Goal: Navigation & Orientation: Find specific page/section

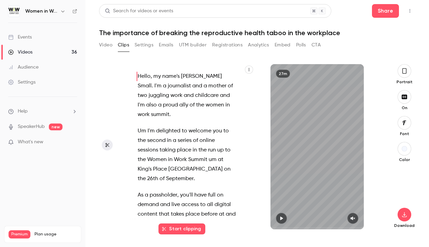
click at [29, 50] on div "Videos" at bounding box center [20, 52] width 24 height 7
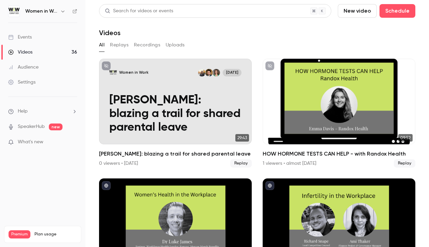
click at [30, 37] on div "Events" at bounding box center [20, 37] width 24 height 7
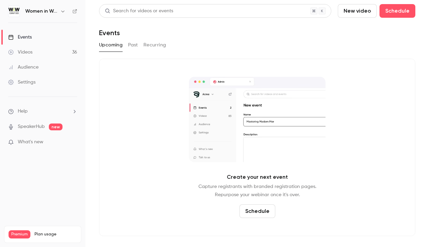
click at [118, 43] on button "Upcoming" at bounding box center [111, 45] width 24 height 11
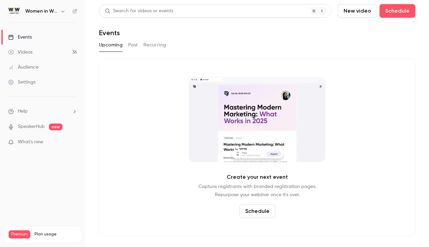
click at [35, 52] on link "Videos 36" at bounding box center [42, 52] width 85 height 15
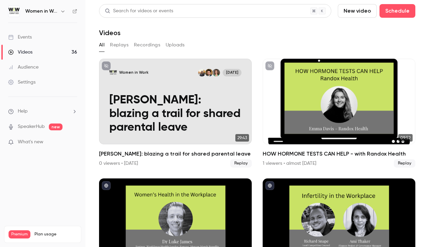
click at [37, 124] on link "SpeakerHub" at bounding box center [31, 126] width 27 height 7
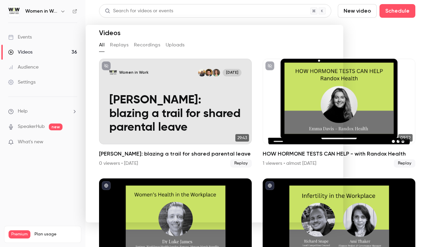
click at [371, 48] on div at bounding box center [214, 123] width 429 height 247
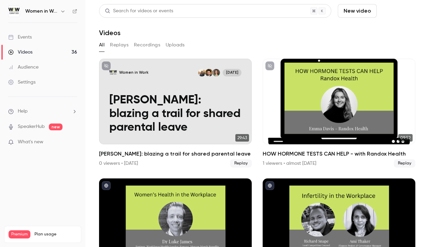
click at [393, 11] on button "Schedule" at bounding box center [397, 11] width 36 height 14
click at [19, 37] on div at bounding box center [214, 123] width 429 height 247
click at [27, 37] on div "Events" at bounding box center [20, 37] width 24 height 7
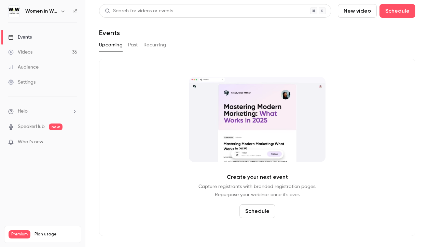
click at [63, 9] on icon "button" at bounding box center [62, 11] width 5 height 5
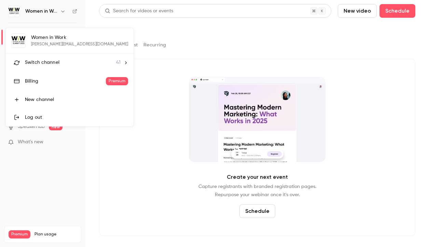
click at [44, 63] on span "Switch channel" at bounding box center [42, 62] width 34 height 7
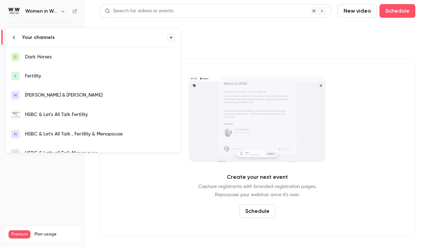
click at [52, 15] on div at bounding box center [214, 123] width 429 height 247
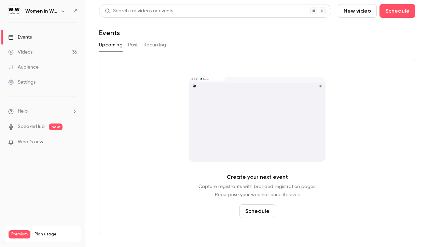
click at [52, 10] on h6 "Women in Work" at bounding box center [41, 11] width 32 height 7
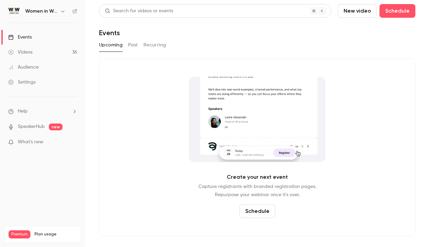
click at [30, 36] on div "Events" at bounding box center [20, 37] width 24 height 7
click at [29, 51] on div "Videos" at bounding box center [20, 52] width 24 height 7
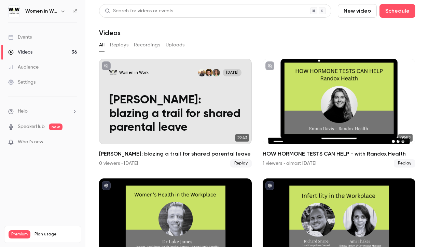
click at [63, 11] on icon "button" at bounding box center [62, 11] width 5 height 5
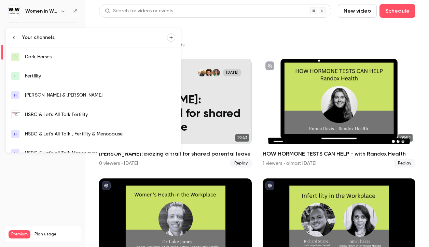
click at [58, 188] on div at bounding box center [214, 123] width 429 height 247
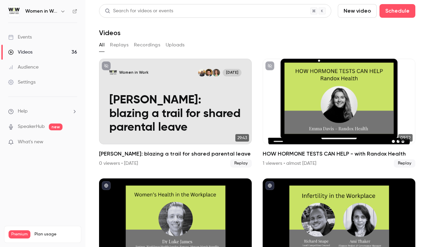
click at [28, 36] on div "Events" at bounding box center [20, 37] width 24 height 7
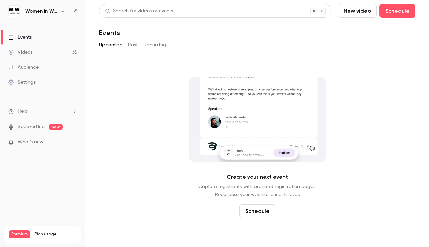
click at [27, 51] on div "Videos" at bounding box center [20, 52] width 24 height 7
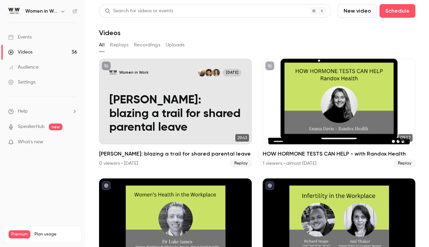
click at [62, 13] on icon "button" at bounding box center [62, 11] width 5 height 5
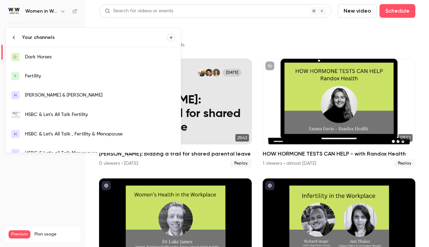
click at [62, 12] on div at bounding box center [214, 123] width 429 height 247
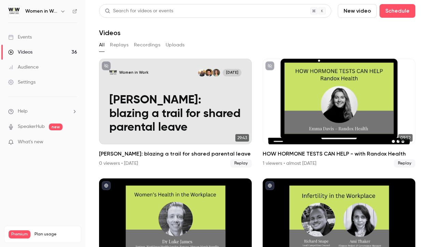
click at [61, 12] on icon "button" at bounding box center [62, 11] width 5 height 5
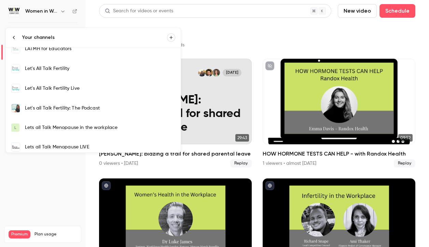
scroll to position [171, 0]
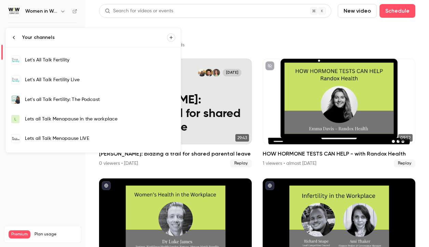
click at [47, 37] on div "Your channels" at bounding box center [94, 37] width 145 height 7
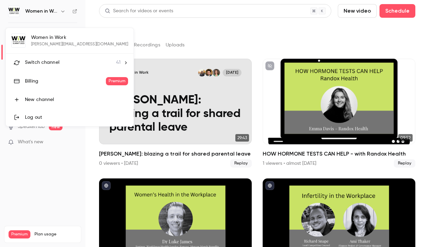
click at [48, 62] on span "Switch channel" at bounding box center [42, 62] width 34 height 7
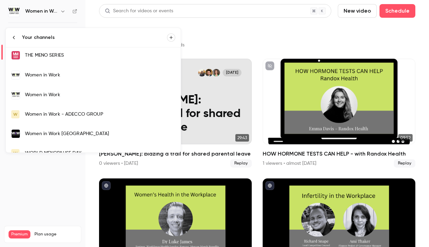
scroll to position [692, 0]
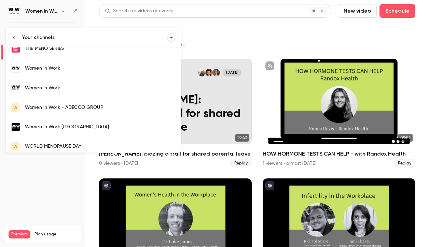
click at [59, 85] on div "Women in Work" at bounding box center [100, 88] width 150 height 7
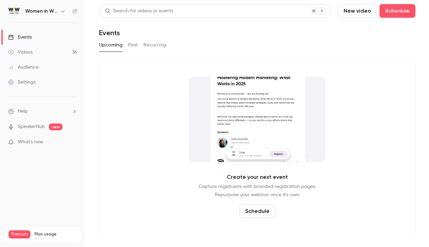
click at [33, 49] on link "Videos 36" at bounding box center [42, 52] width 85 height 15
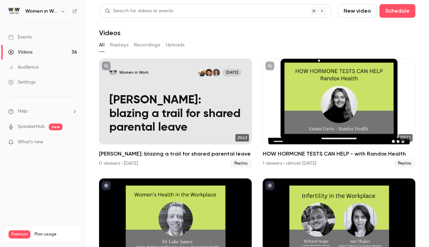
click at [61, 11] on icon "button" at bounding box center [62, 11] width 5 height 5
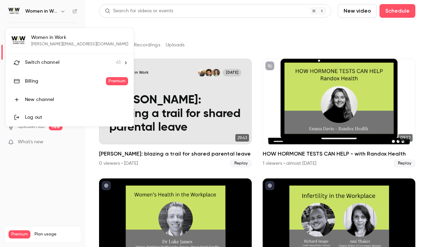
click at [47, 65] on span "Switch channel" at bounding box center [42, 62] width 34 height 7
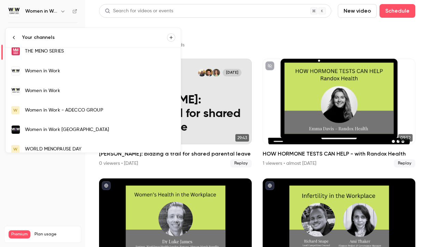
scroll to position [692, 0]
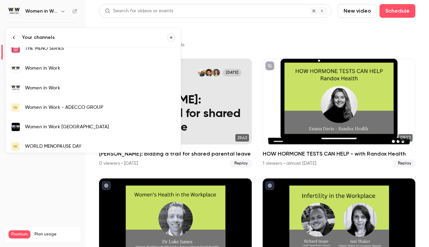
click at [57, 65] on div "Women in Work" at bounding box center [100, 68] width 150 height 7
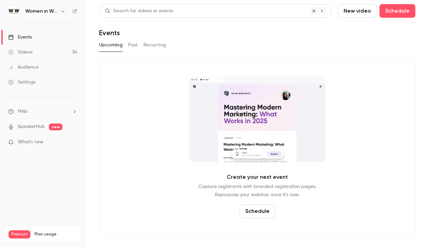
click at [34, 51] on link "Videos 34" at bounding box center [42, 52] width 85 height 15
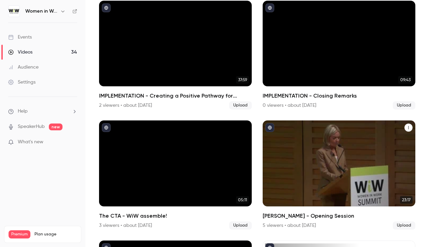
scroll to position [546, 0]
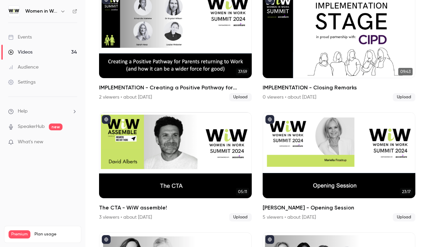
click at [25, 38] on div "Events" at bounding box center [20, 37] width 24 height 7
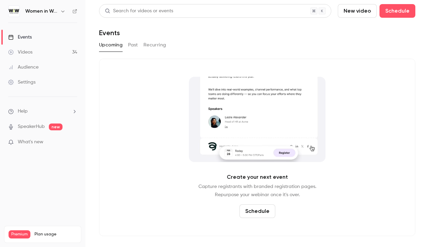
click at [96, 81] on main "Search for videos or events New video Schedule Events Upcoming Past Recurring C…" at bounding box center [256, 123] width 343 height 247
click at [30, 35] on div "Events" at bounding box center [20, 37] width 24 height 7
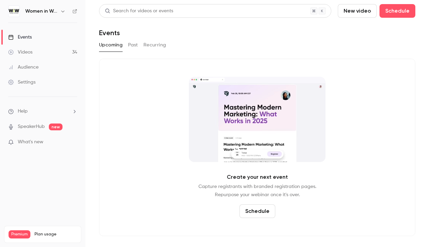
click at [47, 12] on h6 "Women in Work" at bounding box center [41, 11] width 32 height 7
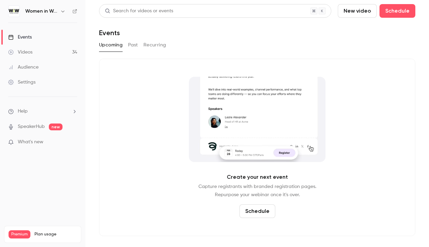
click at [63, 11] on icon "button" at bounding box center [62, 11] width 5 height 5
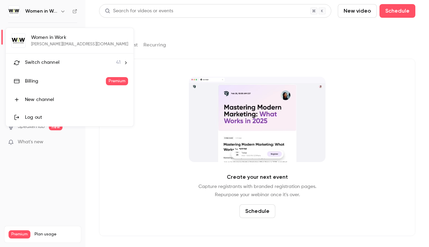
click at [64, 10] on div at bounding box center [214, 123] width 429 height 247
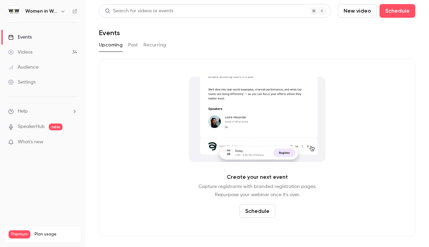
click at [63, 10] on icon "button" at bounding box center [62, 11] width 5 height 5
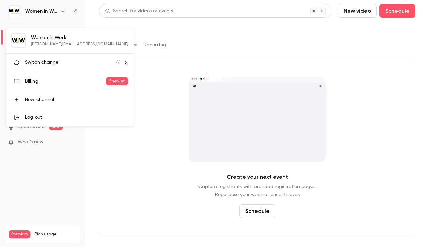
click at [44, 59] on span "Switch channel" at bounding box center [42, 62] width 34 height 7
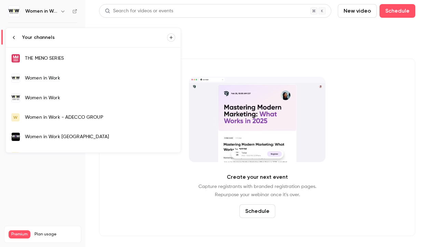
scroll to position [683, 0]
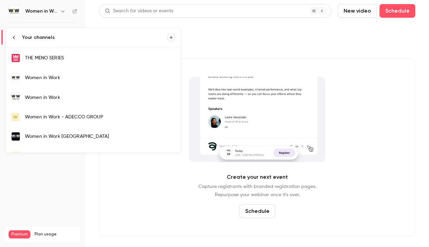
click at [41, 74] on div "Women in Work" at bounding box center [100, 77] width 150 height 7
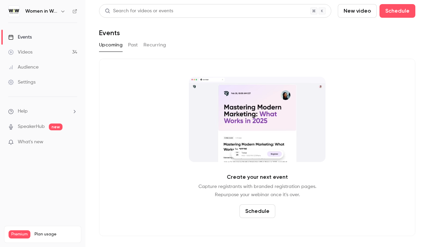
click at [26, 33] on link "Events" at bounding box center [42, 37] width 85 height 15
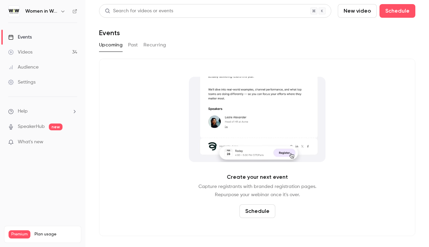
click at [23, 49] on div "Videos" at bounding box center [20, 52] width 24 height 7
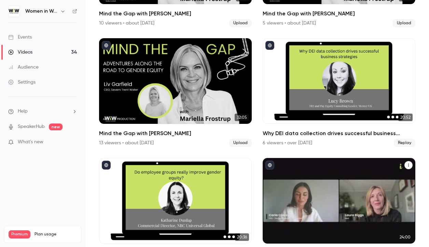
scroll to position [1823, 0]
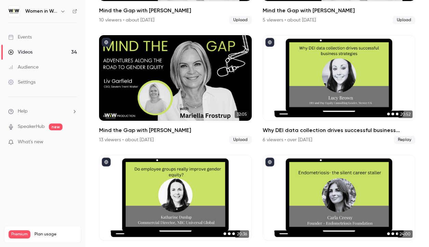
click at [25, 35] on div "Events" at bounding box center [20, 37] width 24 height 7
